Goal: Task Accomplishment & Management: Complete application form

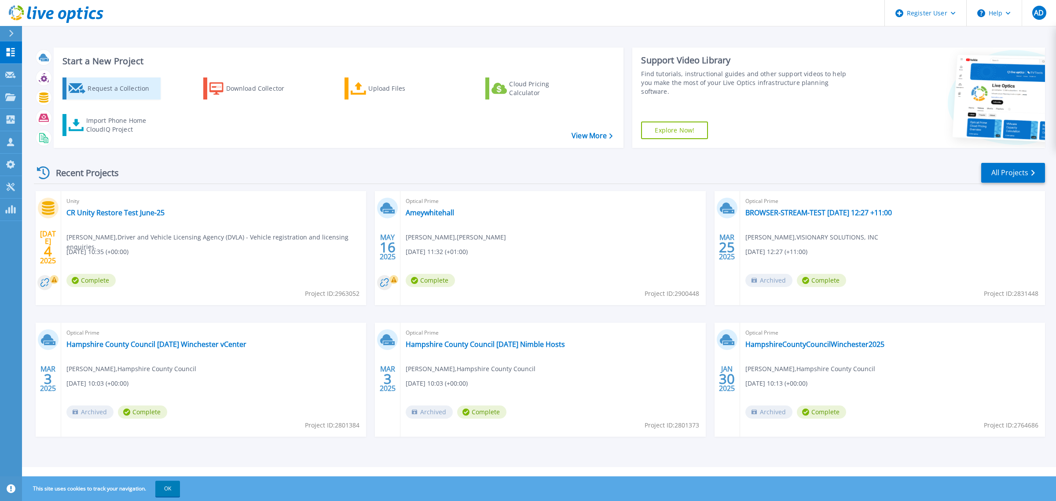
click at [99, 89] on div "Request a Collection" at bounding box center [123, 89] width 70 height 18
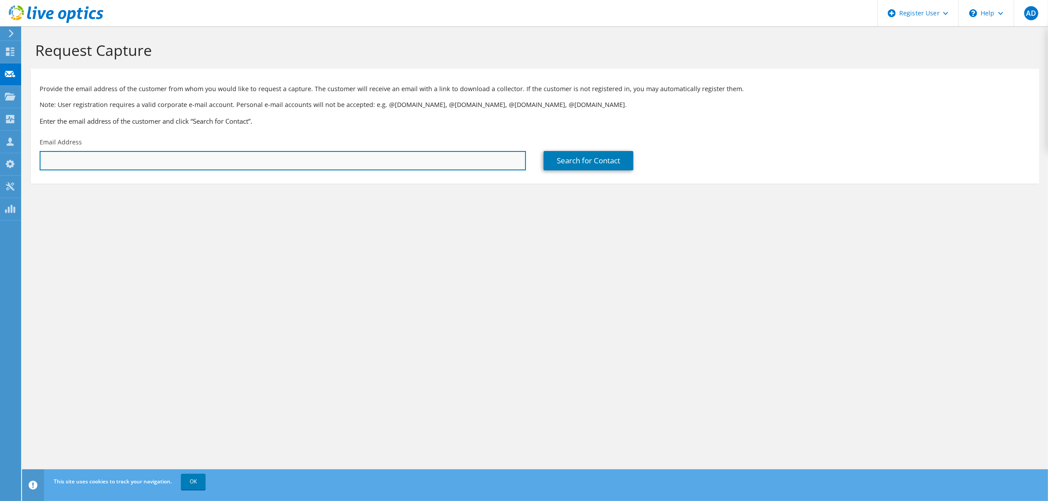
click at [96, 160] on input "text" at bounding box center [283, 160] width 486 height 19
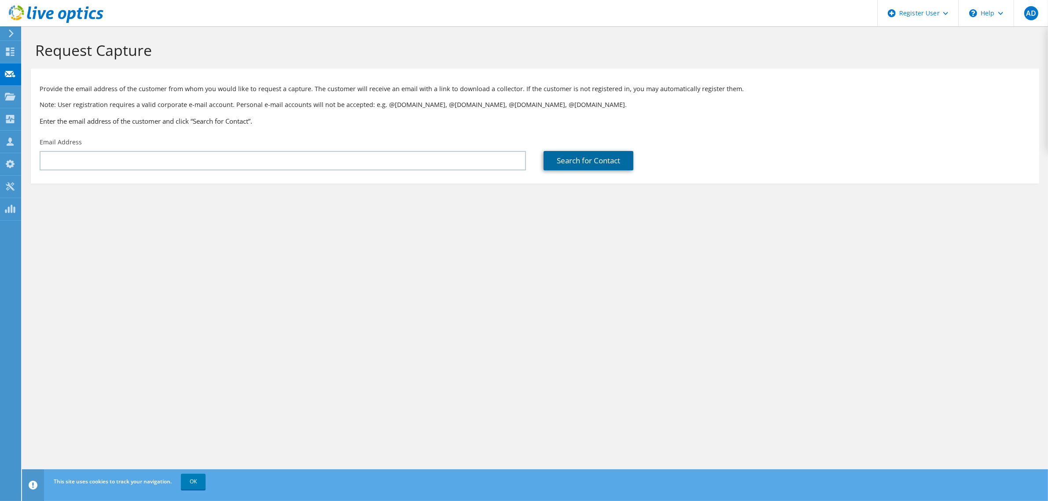
click at [600, 158] on link "Search for Contact" at bounding box center [588, 160] width 90 height 19
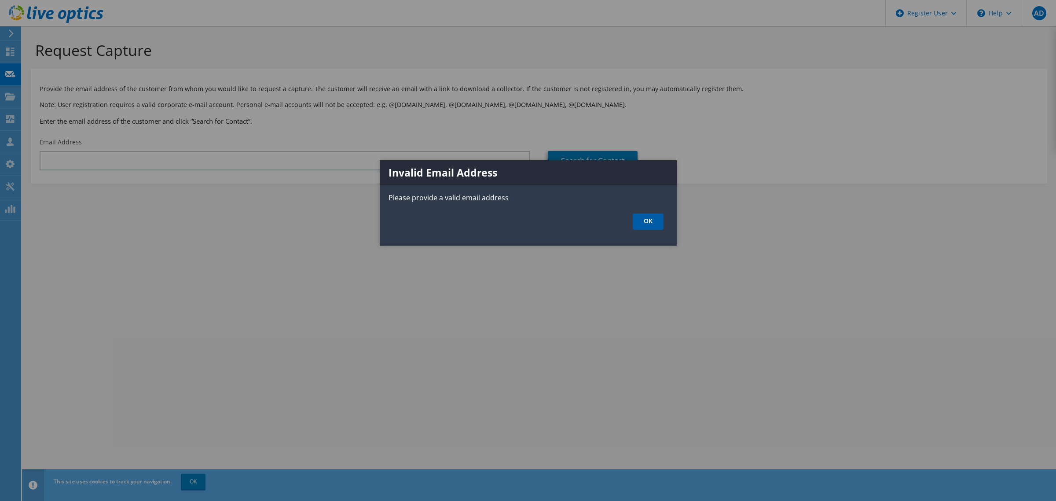
click at [660, 223] on link "OK" at bounding box center [648, 221] width 31 height 16
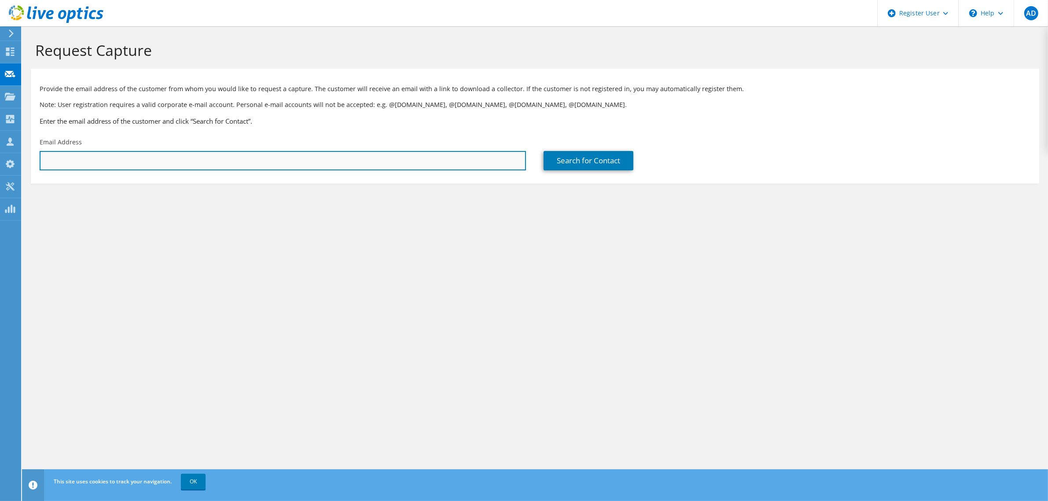
click at [143, 155] on input "text" at bounding box center [283, 160] width 486 height 19
click at [61, 161] on input "[PERSON_NAME]" at bounding box center [283, 160] width 486 height 19
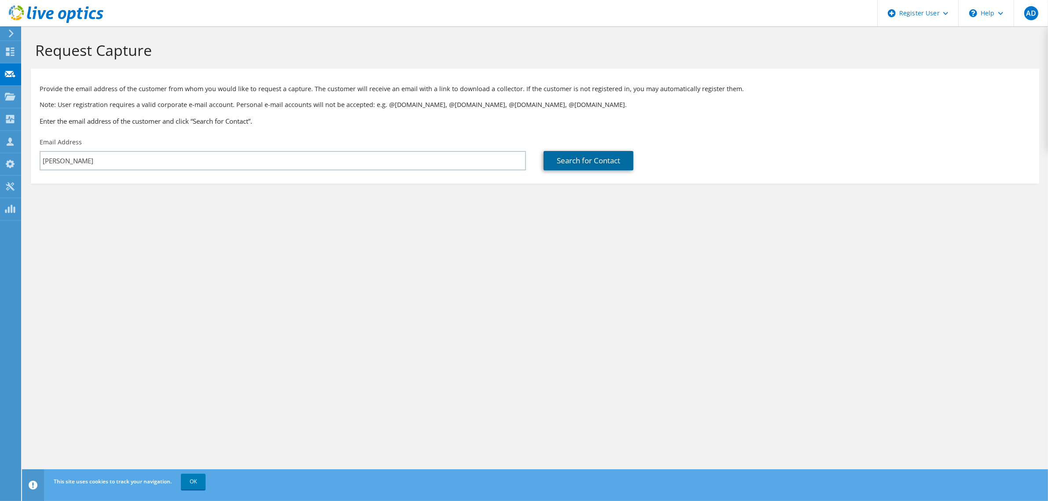
click at [598, 155] on link "Search for Contact" at bounding box center [588, 160] width 90 height 19
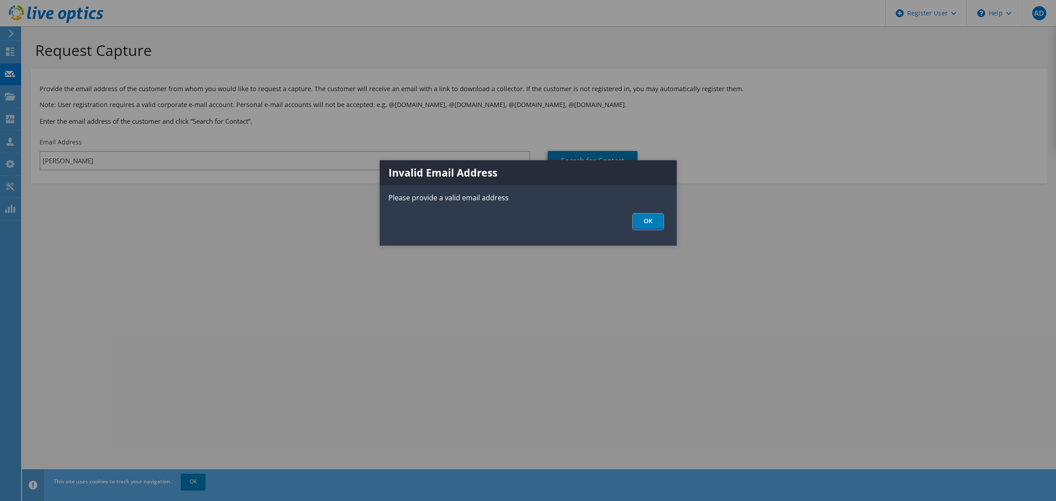
click at [661, 223] on link "OK" at bounding box center [648, 221] width 31 height 16
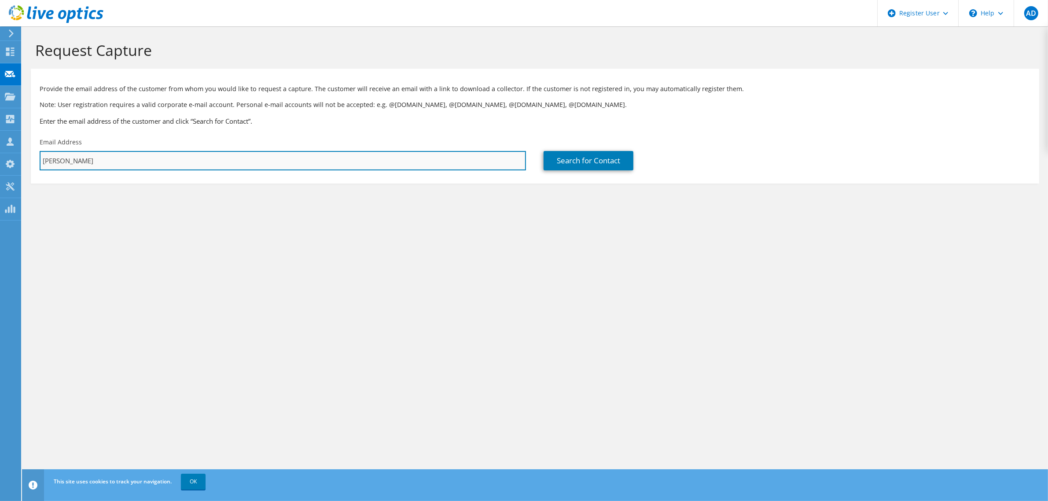
click at [99, 160] on input "[PERSON_NAME]" at bounding box center [283, 160] width 486 height 19
click at [88, 162] on input "[PERSON_NAME]" at bounding box center [283, 160] width 486 height 19
type input "b"
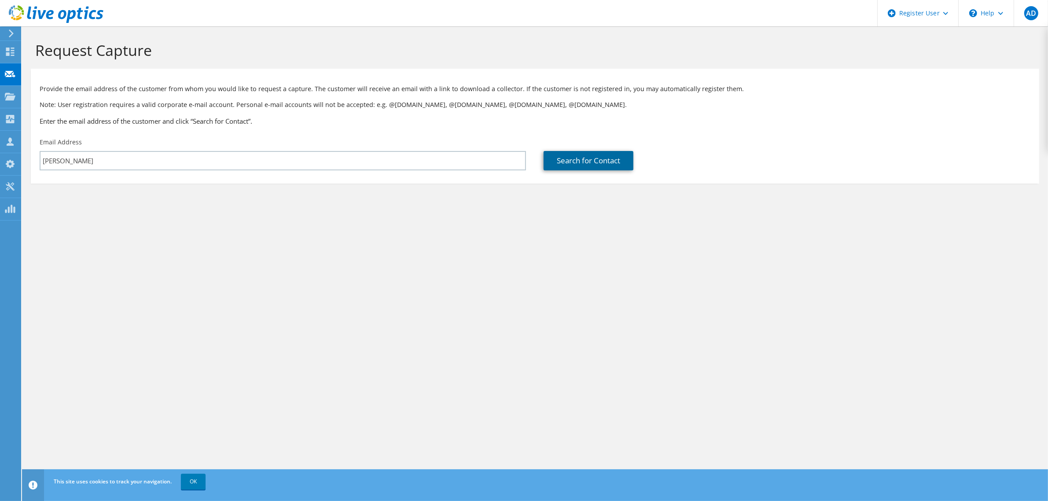
click at [561, 161] on link "Search for Contact" at bounding box center [588, 160] width 90 height 19
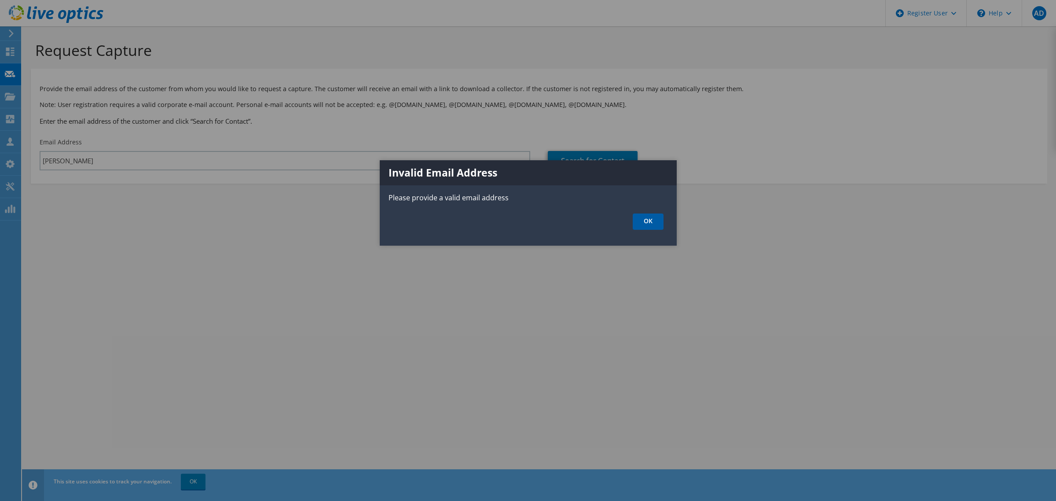
click at [641, 220] on link "OK" at bounding box center [648, 221] width 31 height 16
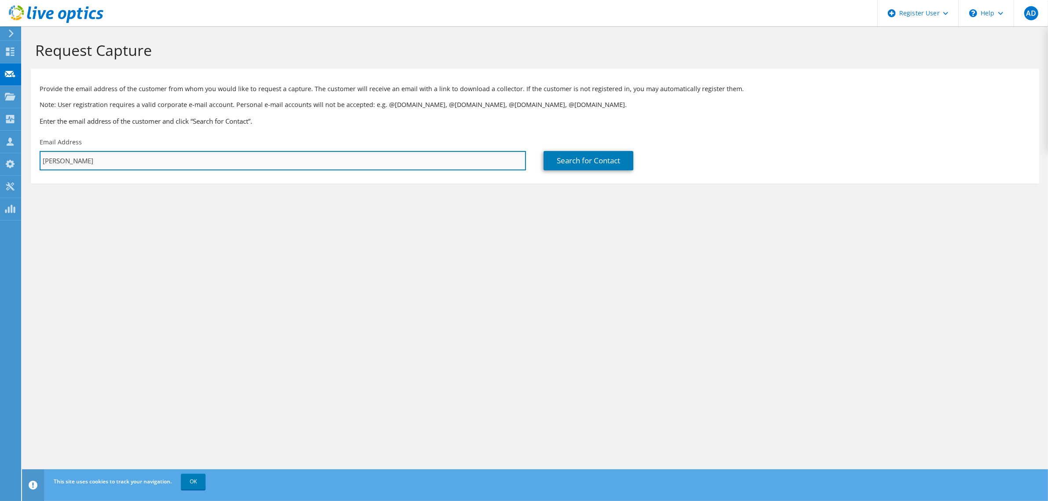
click at [120, 155] on input "[PERSON_NAME]" at bounding box center [283, 160] width 486 height 19
click at [84, 161] on input "[PERSON_NAME]" at bounding box center [283, 160] width 486 height 19
type input "j"
paste input "[EMAIL_ADDRESS][DOMAIN_NAME]"
type input "[EMAIL_ADDRESS][DOMAIN_NAME]"
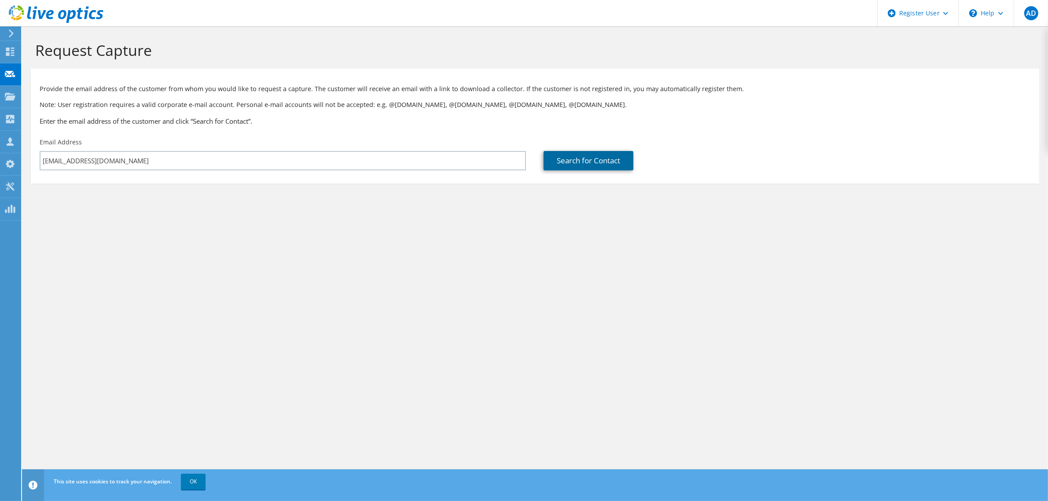
click at [603, 163] on link "Search for Contact" at bounding box center [588, 160] width 90 height 19
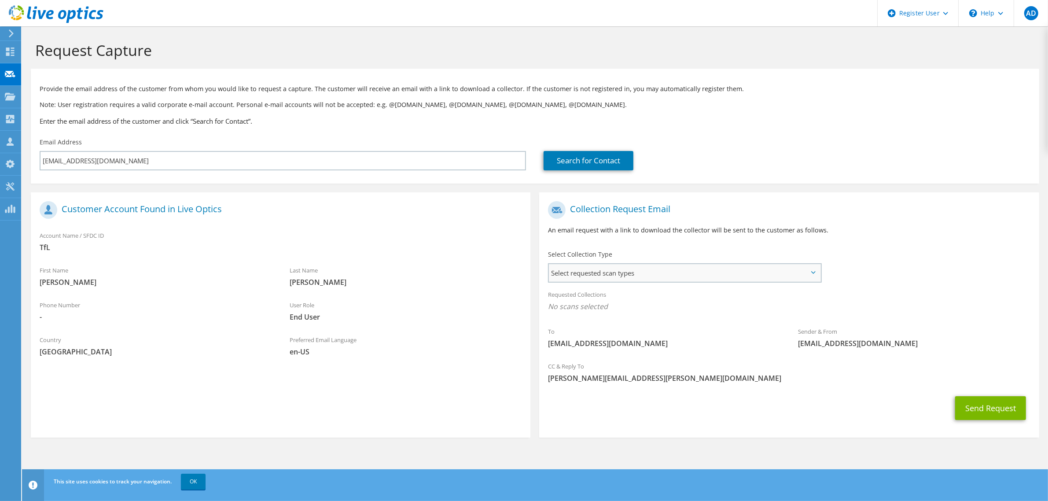
click at [808, 277] on span "Select requested scan types" at bounding box center [684, 273] width 271 height 18
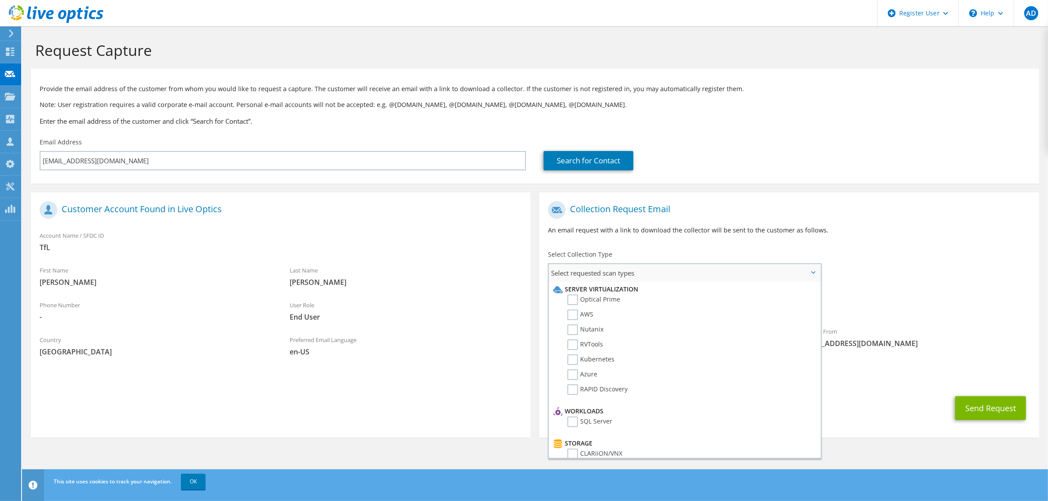
scroll to position [55, 0]
click at [575, 408] on label "Unity" at bounding box center [581, 413] width 28 height 11
click at [0, 0] on input "Unity" at bounding box center [0, 0] width 0 height 0
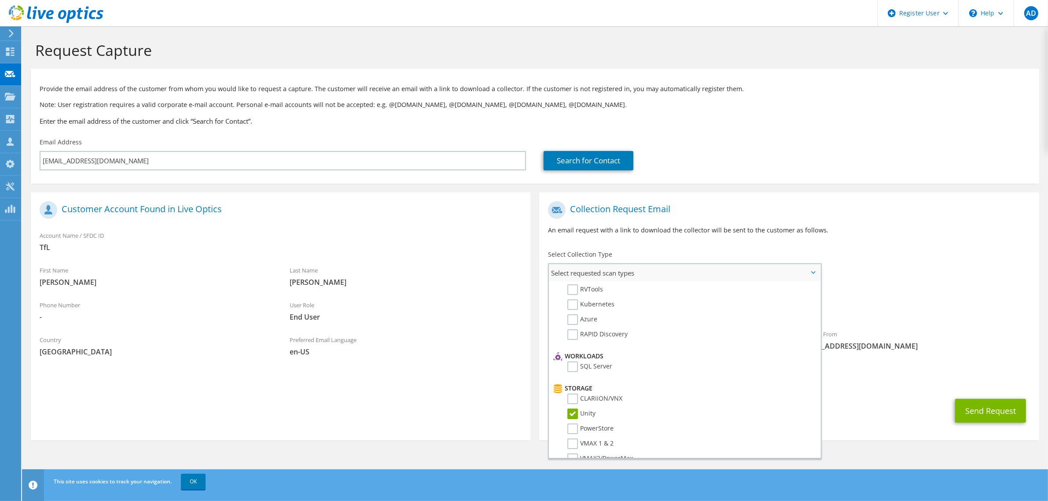
scroll to position [110, 0]
click at [571, 413] on label "VMAX4/PowerMax" at bounding box center [600, 418] width 66 height 11
click at [0, 0] on input "VMAX4/PowerMax" at bounding box center [0, 0] width 0 height 0
click at [995, 408] on button "Send Request" at bounding box center [990, 411] width 71 height 24
